Goal: Task Accomplishment & Management: Manage account settings

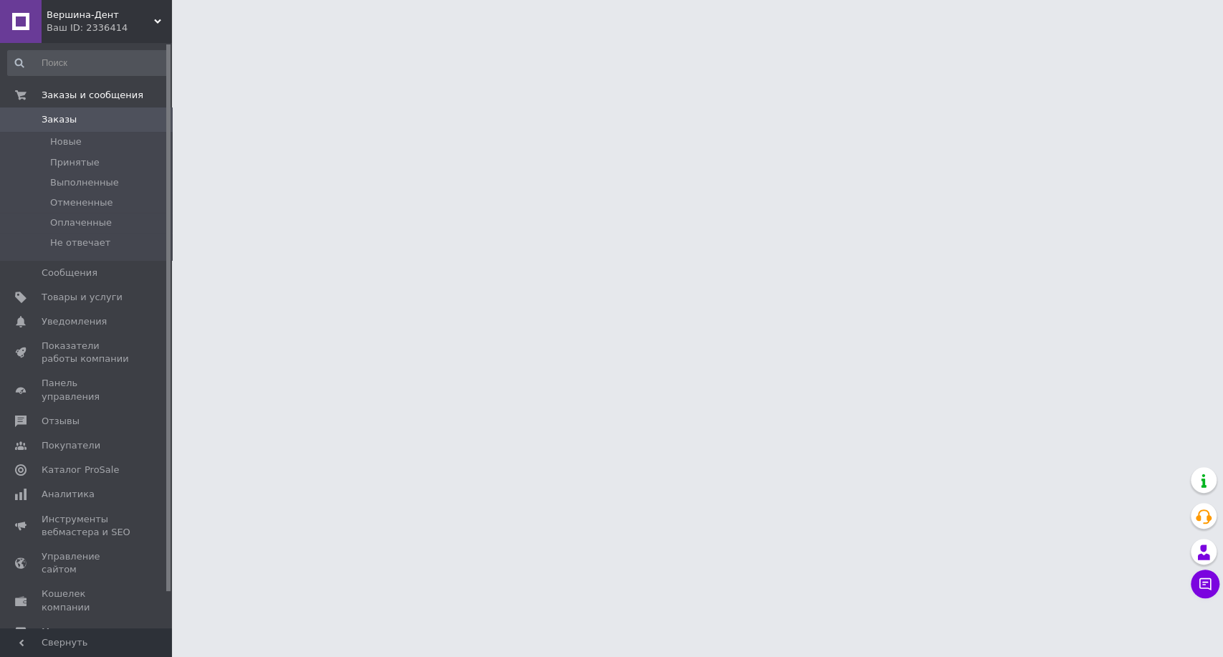
click at [87, 23] on div "Ваш ID: 2336414" at bounding box center [109, 27] width 125 height 13
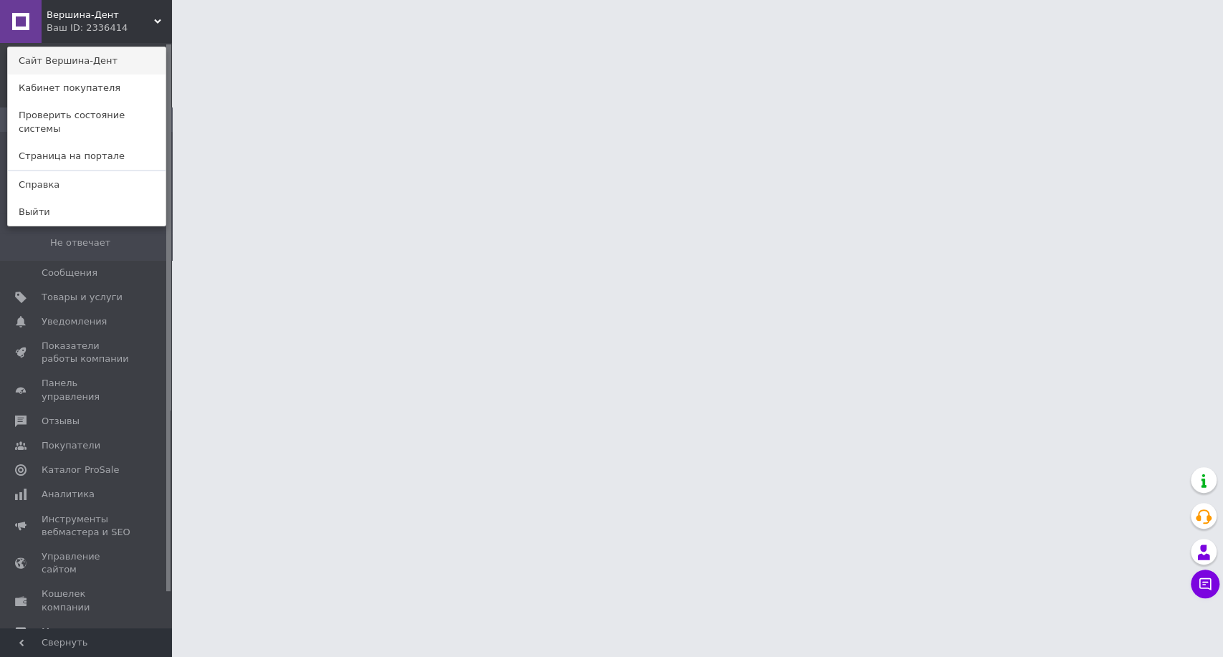
click at [91, 62] on link "Сайт Вершина-Дент" at bounding box center [87, 60] width 158 height 27
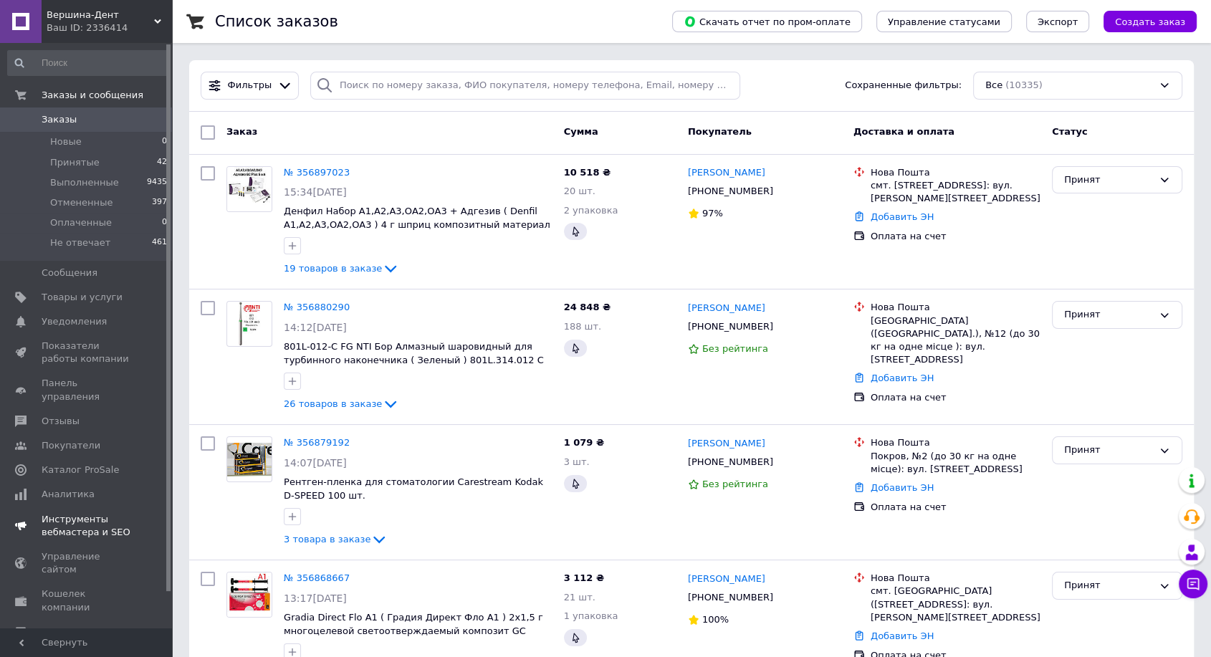
click at [89, 507] on link "Инструменты вебмастера и SEO" at bounding box center [88, 525] width 176 height 37
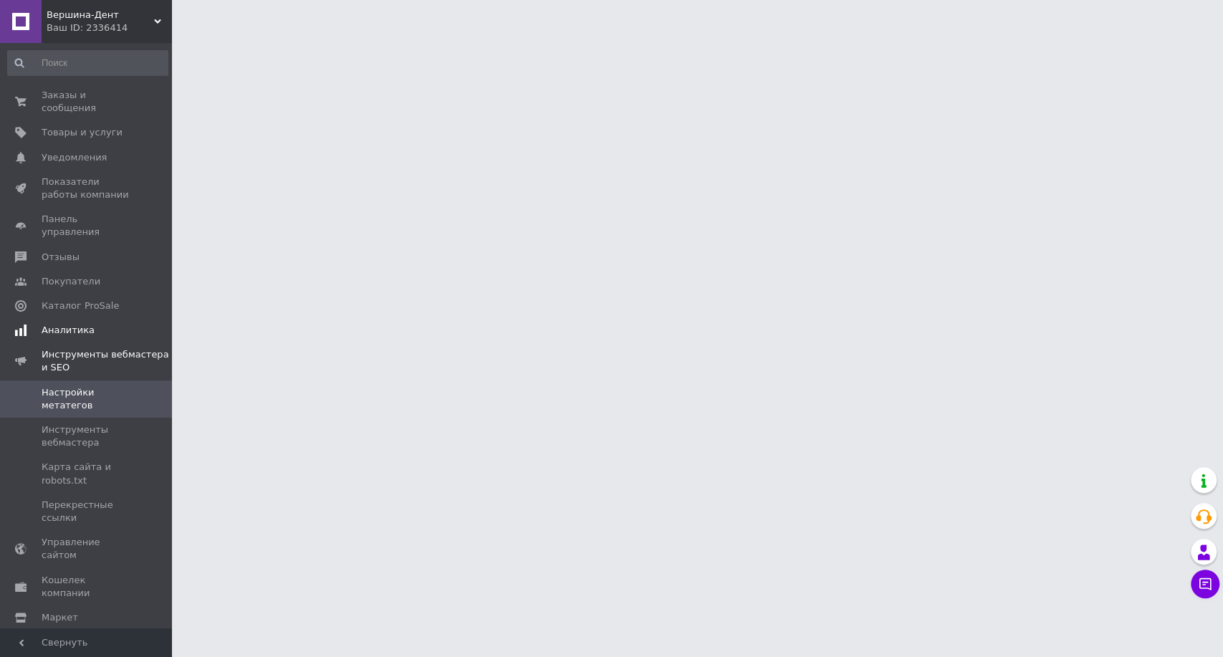
click at [87, 324] on span "Аналитика" at bounding box center [87, 330] width 91 height 13
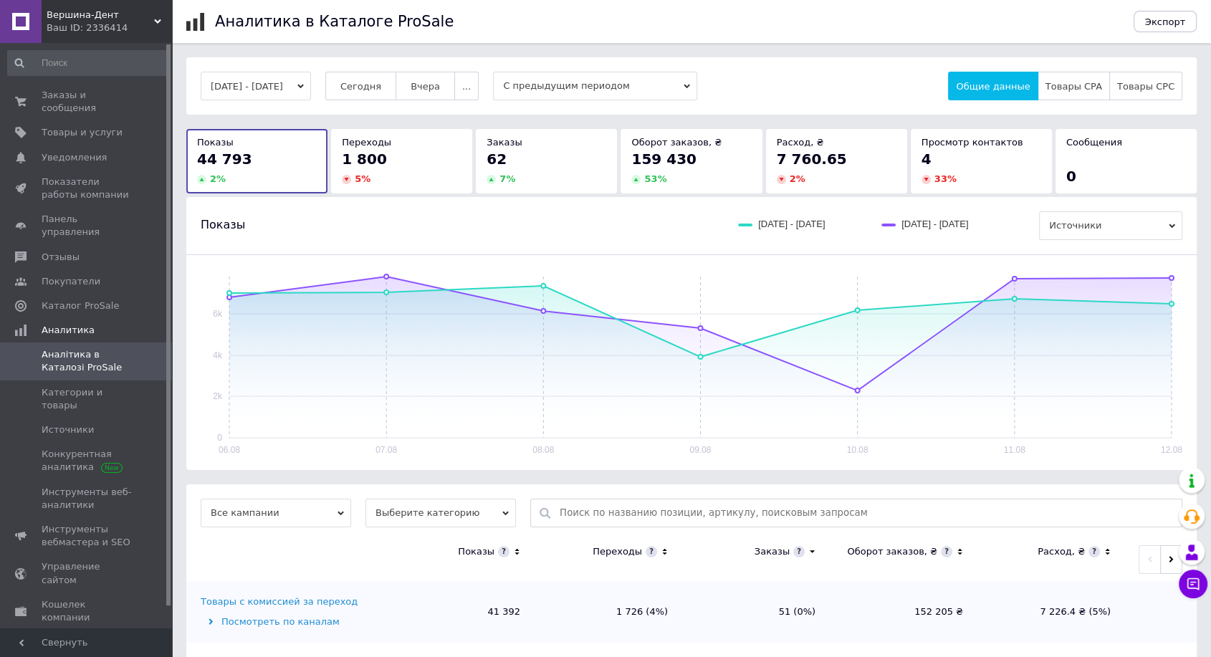
click at [431, 202] on div "Показы 06.08.2025 - 12.08.2025 30.07.2025 - 05.08.2025 Источники" at bounding box center [691, 225] width 1010 height 57
click at [425, 164] on div "1 800" at bounding box center [402, 159] width 120 height 20
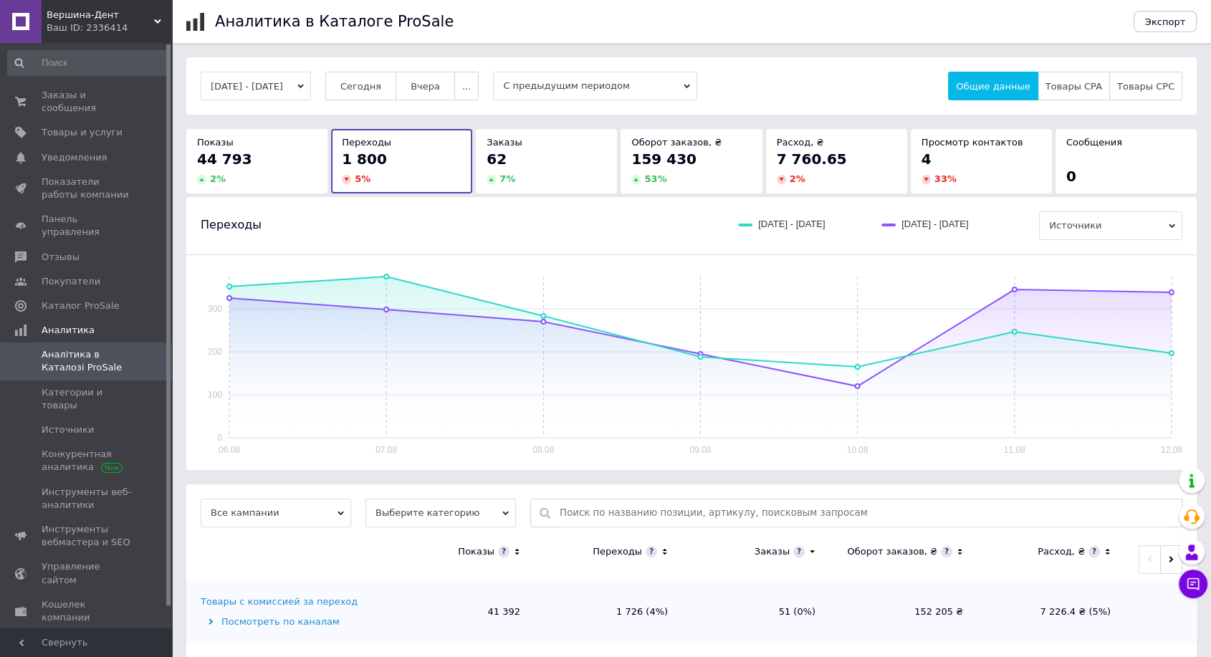
click at [532, 153] on div "62" at bounding box center [546, 159] width 120 height 20
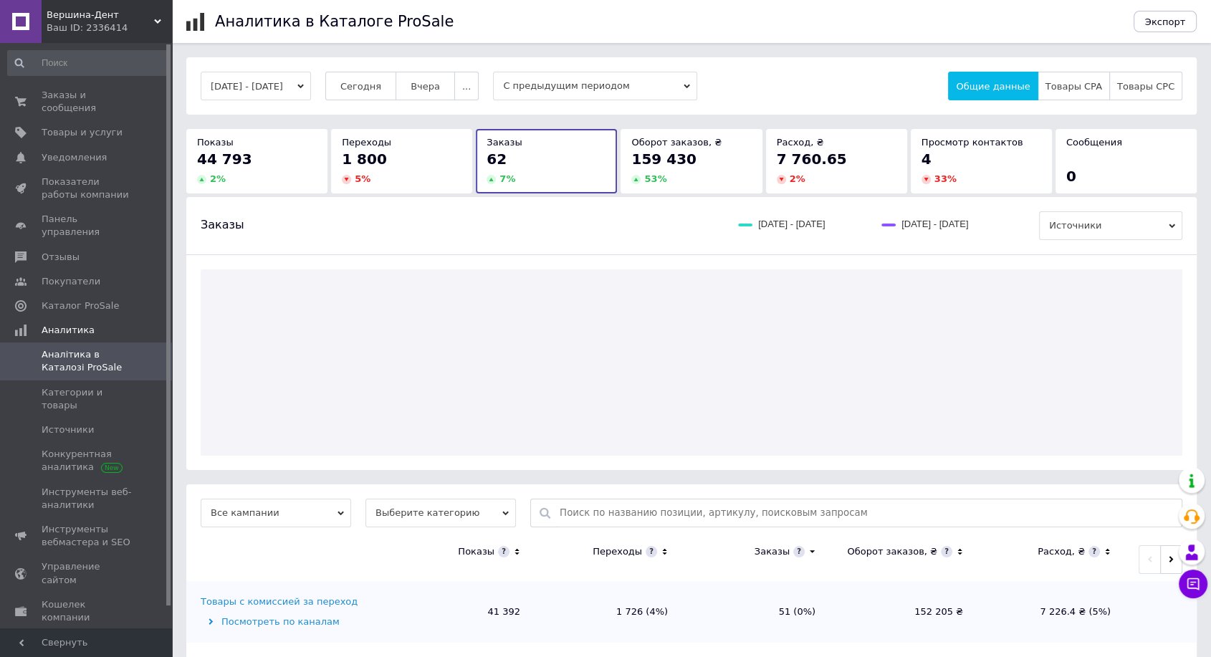
click at [402, 155] on div "1 800" at bounding box center [402, 159] width 120 height 20
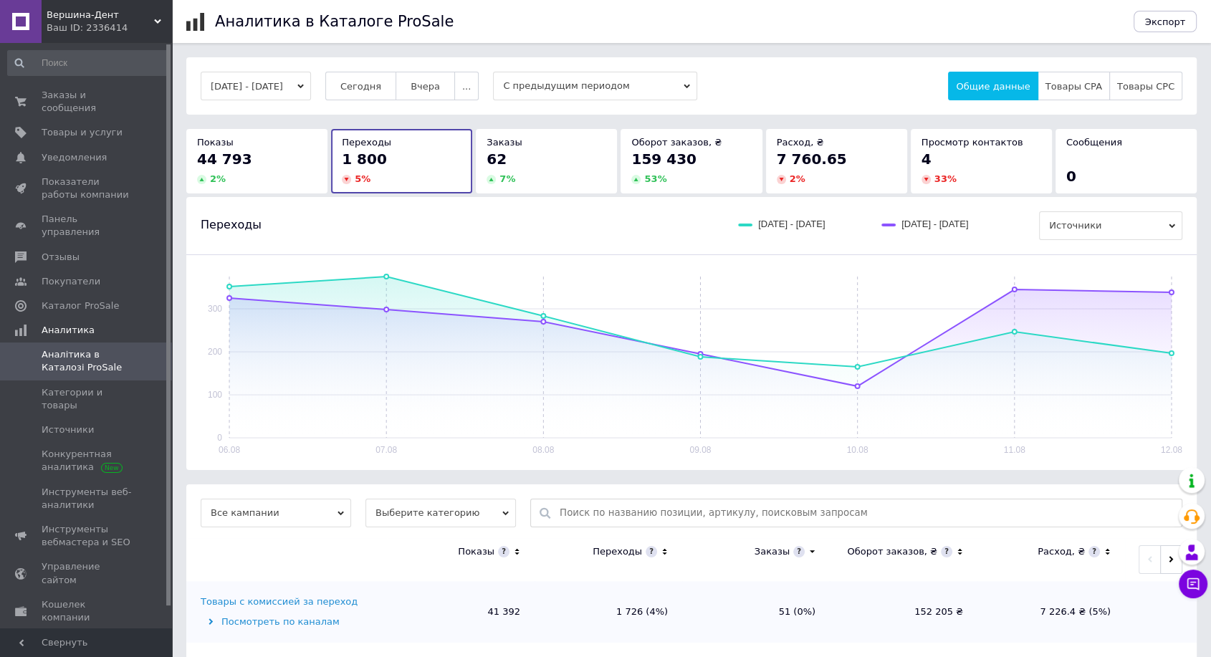
click at [239, 153] on span "44 793" at bounding box center [224, 158] width 55 height 17
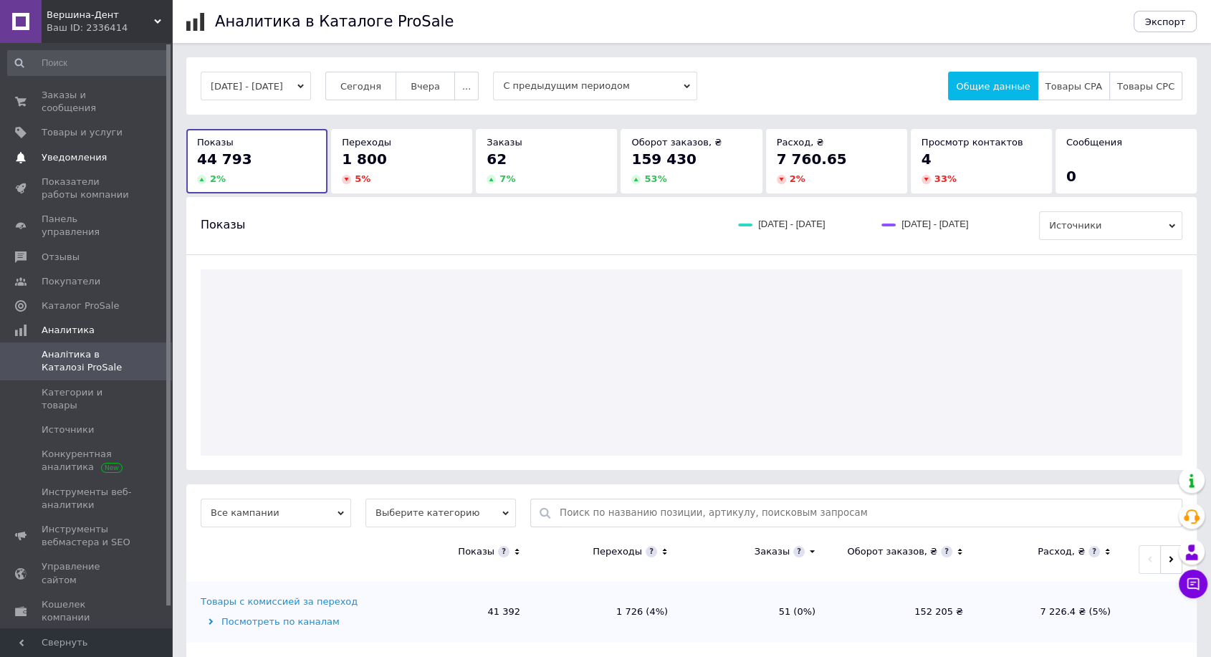
click at [101, 153] on link "Уведомления 0 0" at bounding box center [88, 157] width 176 height 24
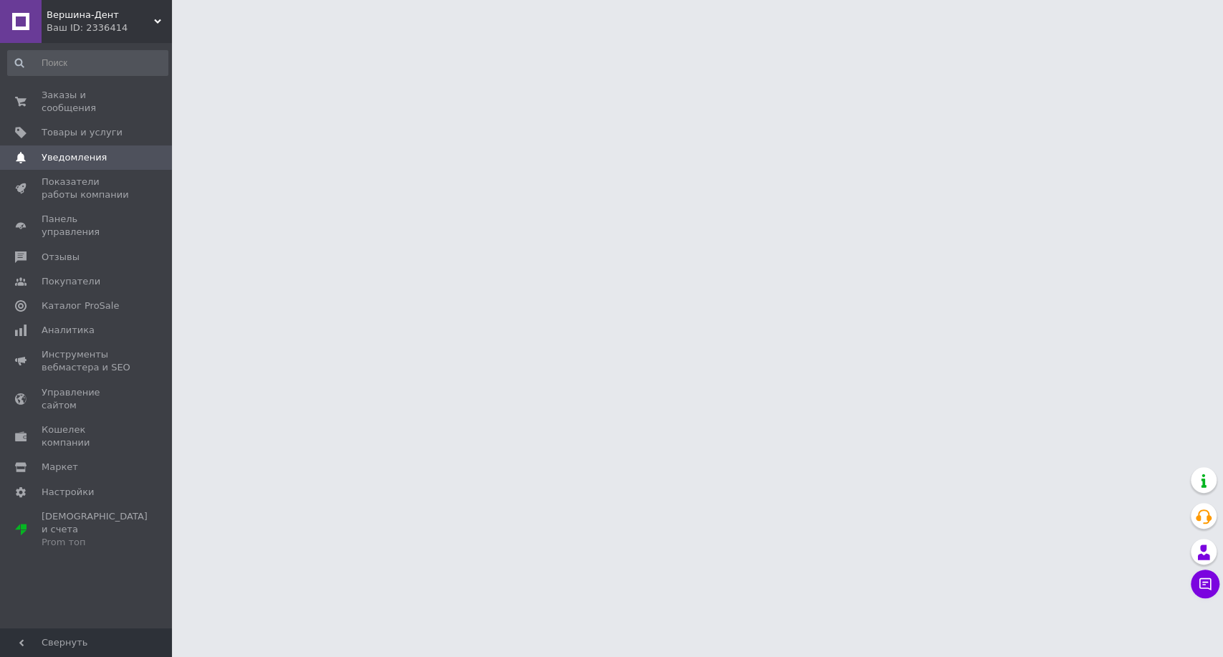
click at [111, 145] on link "Уведомления 0 0" at bounding box center [88, 157] width 176 height 24
click at [122, 126] on span "Товары и услуги" at bounding box center [87, 132] width 91 height 13
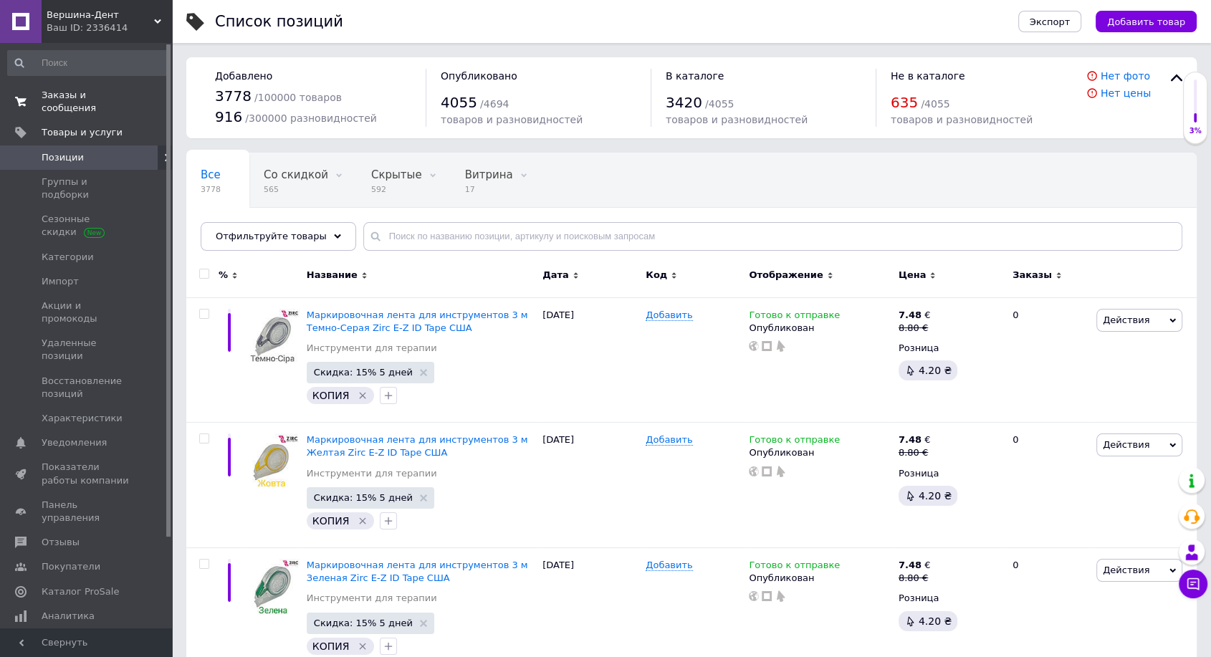
click at [131, 104] on link "Заказы и сообщения 0 0" at bounding box center [88, 101] width 176 height 37
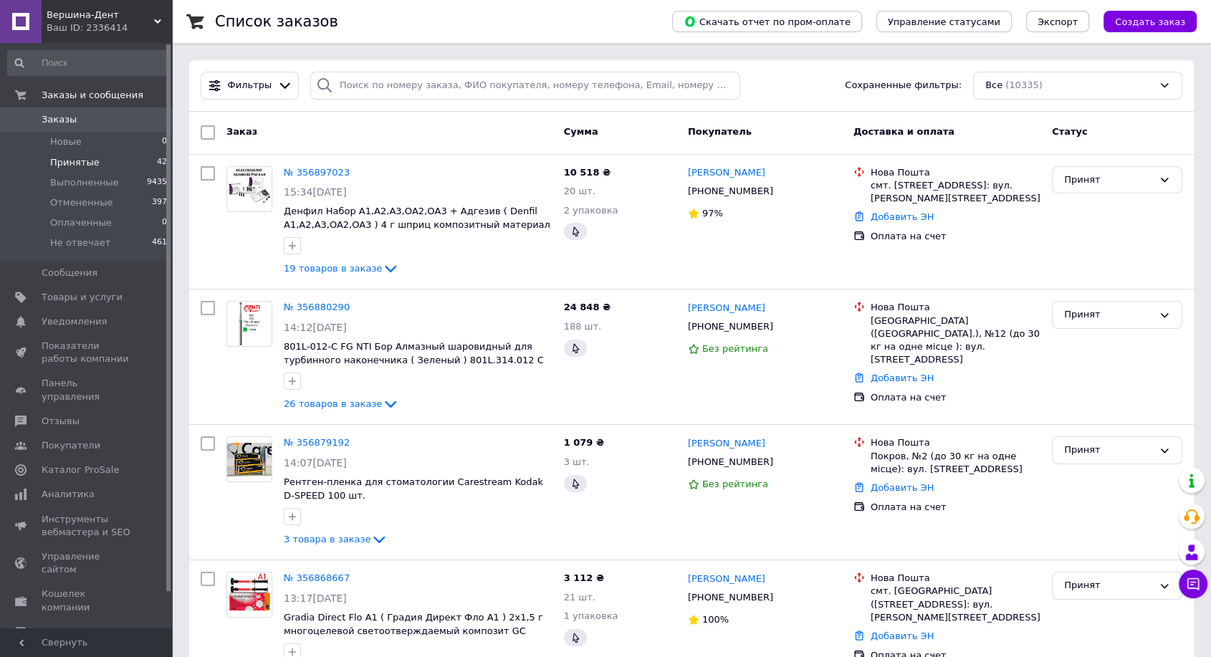
click at [120, 159] on li "Принятые 42" at bounding box center [88, 163] width 176 height 20
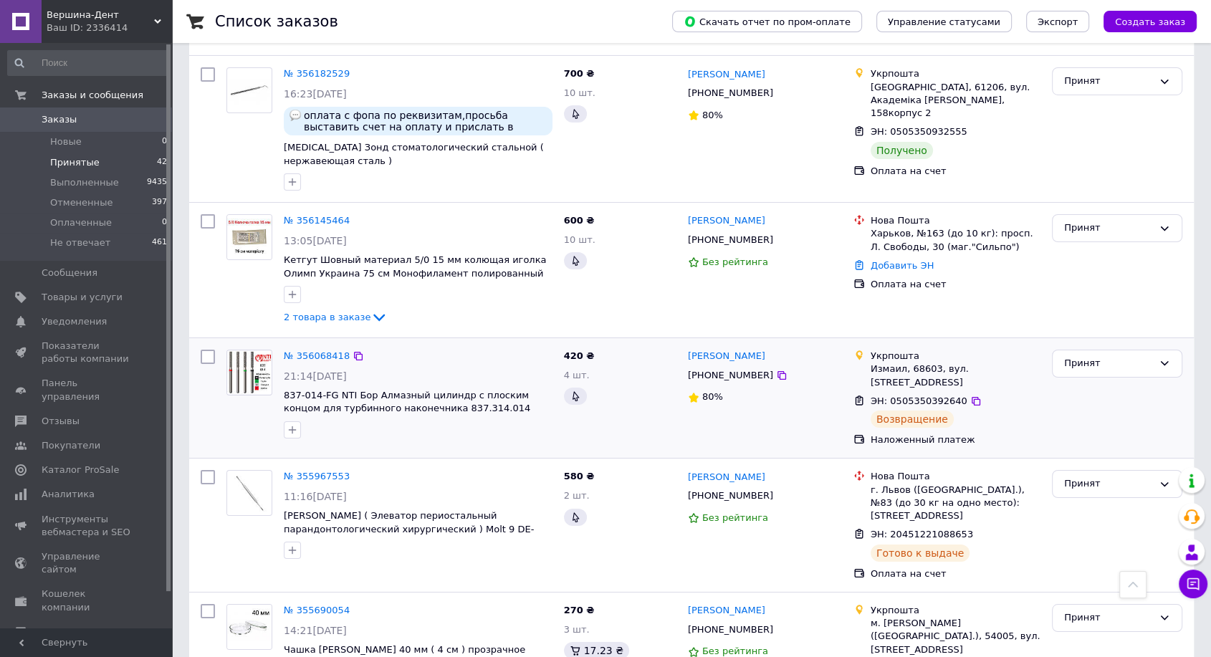
scroll to position [5068, 0]
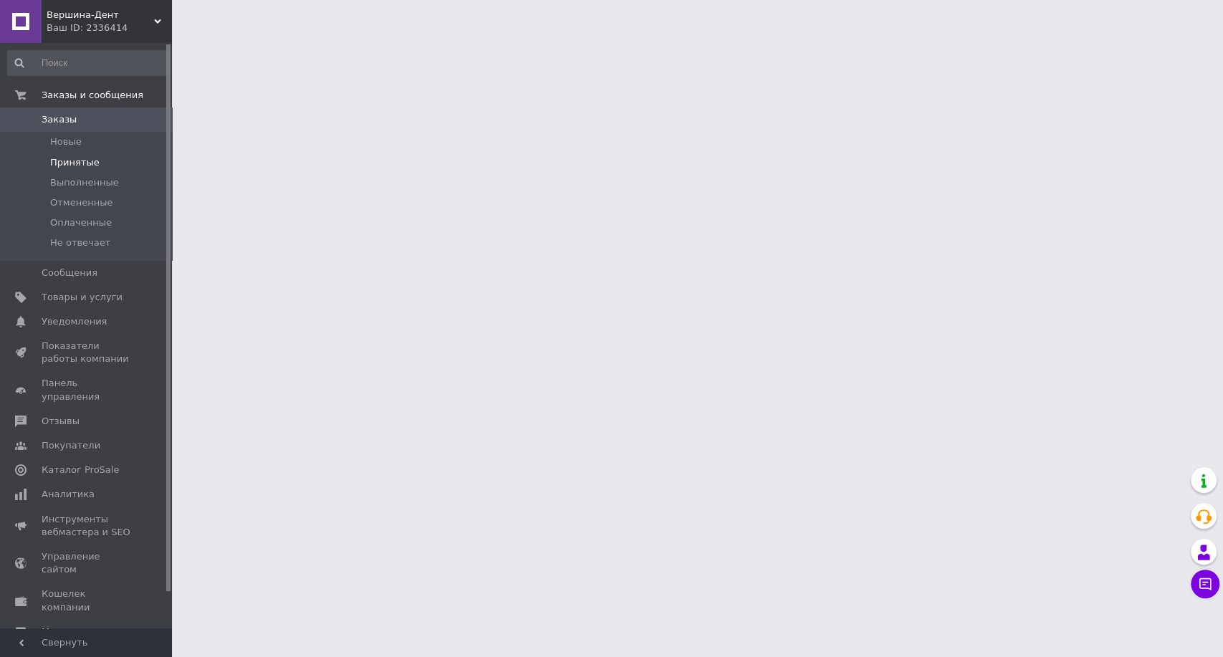
click at [118, 158] on li "Принятые" at bounding box center [88, 163] width 176 height 20
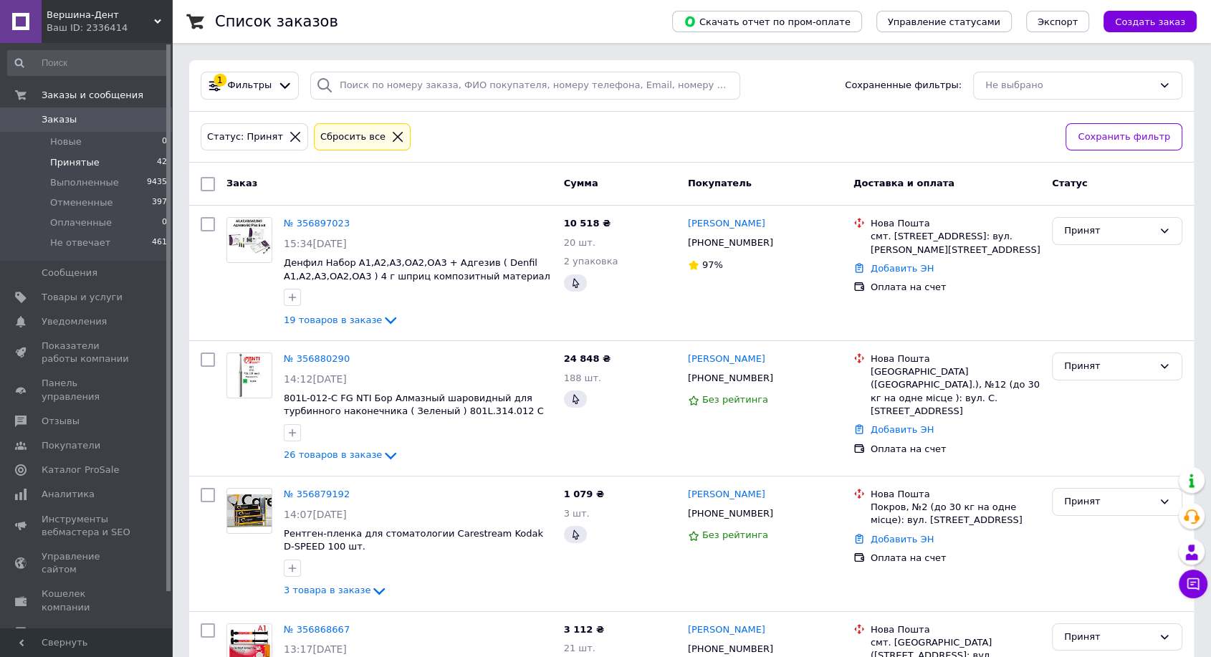
click at [121, 158] on li "Принятые 42" at bounding box center [88, 163] width 176 height 20
click at [127, 168] on li "Принятые 42" at bounding box center [88, 163] width 176 height 20
click at [97, 154] on li "Принятые 42" at bounding box center [88, 163] width 176 height 20
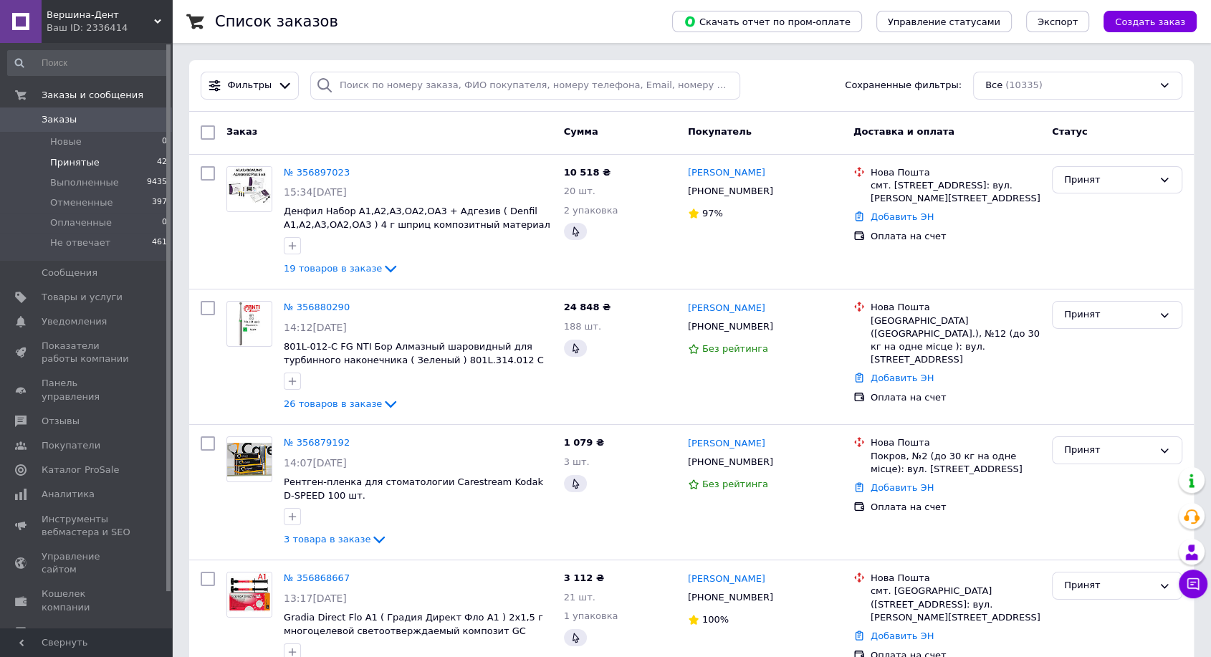
click at [87, 160] on span "Принятые" at bounding box center [74, 162] width 49 height 13
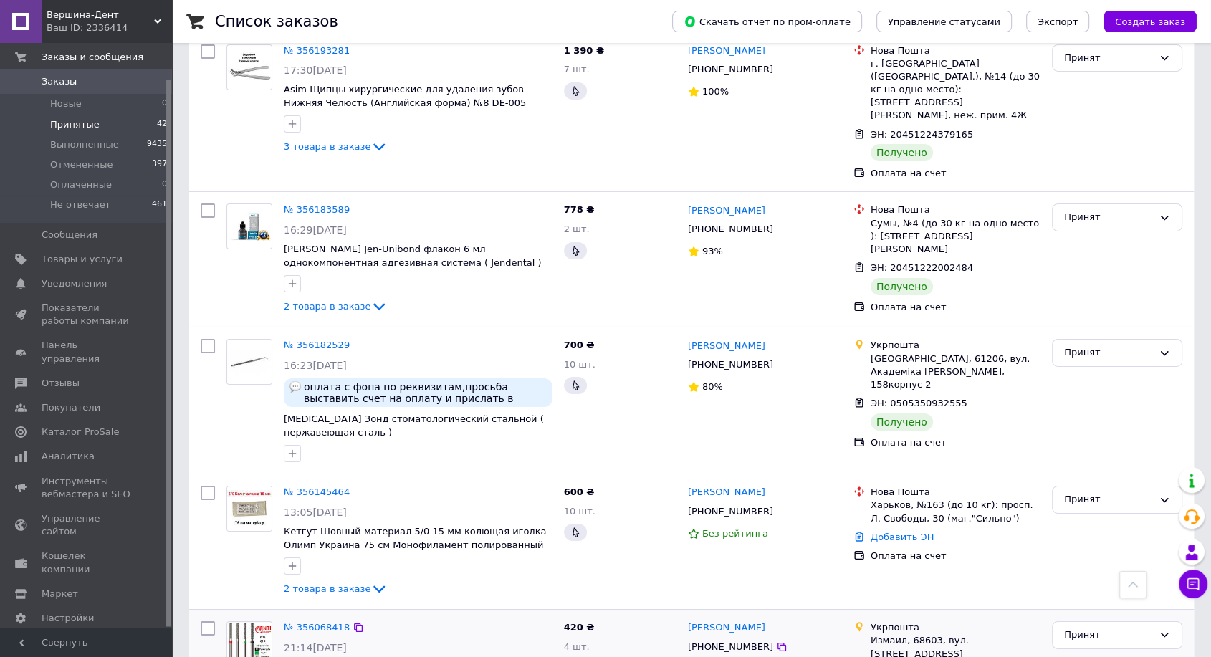
scroll to position [4750, 0]
